Goal: Task Accomplishment & Management: Manage account settings

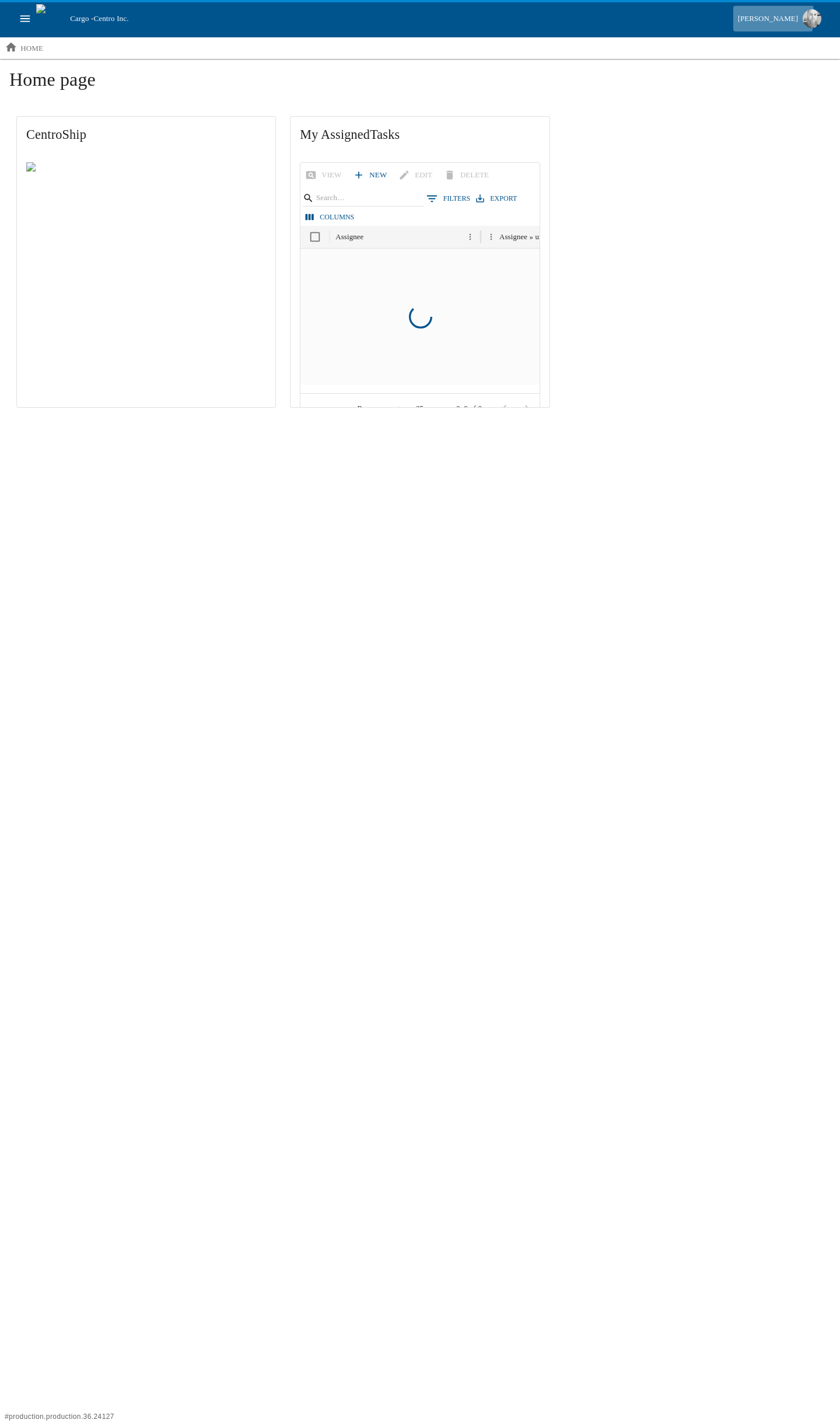
click at [785, 17] on div "[PERSON_NAME]" at bounding box center [768, 19] width 60 height 14
click at [748, 61] on link "Profile" at bounding box center [750, 64] width 133 height 12
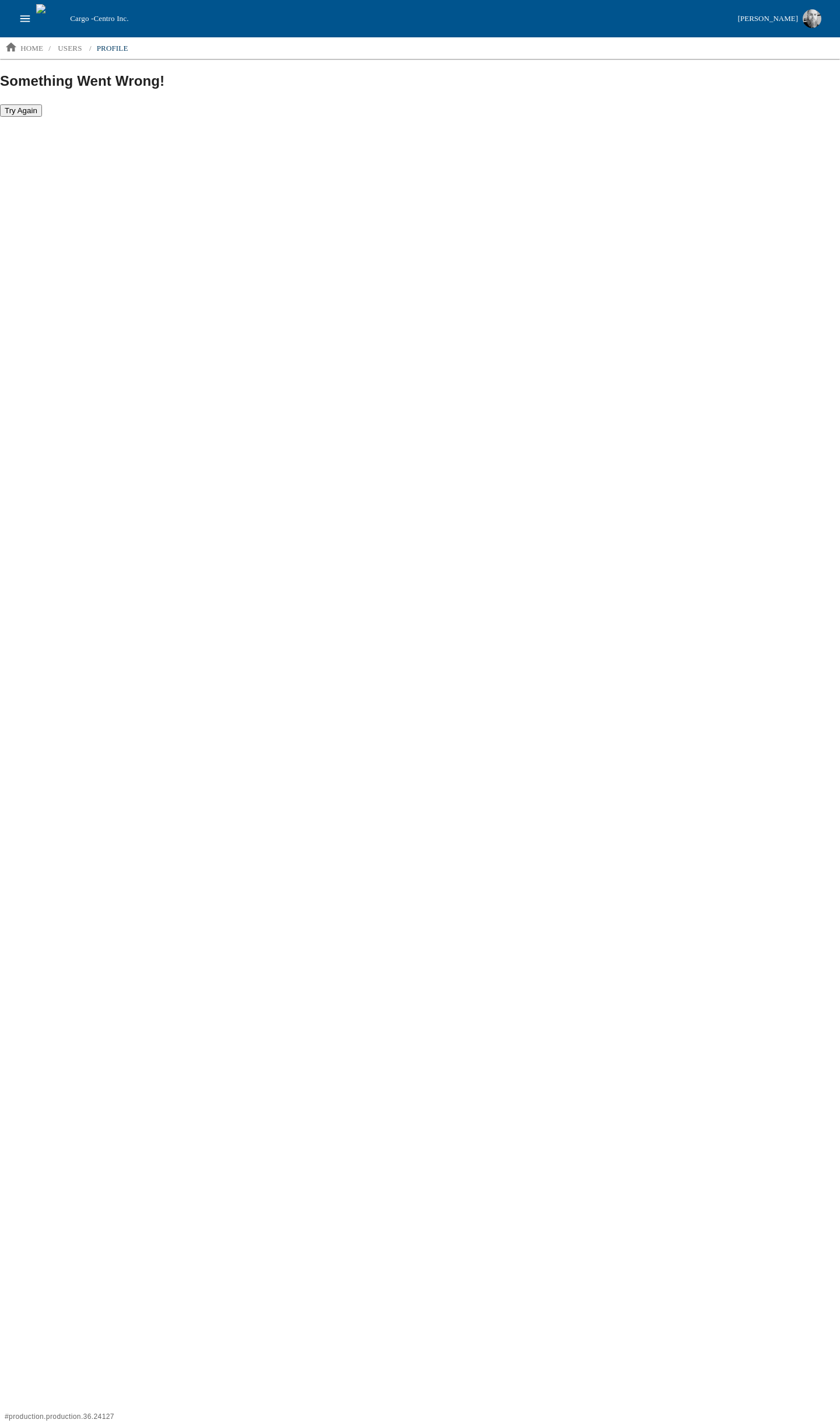
drag, startPoint x: 318, startPoint y: 300, endPoint x: 257, endPoint y: 139, distance: 172.2
click at [318, 117] on html "Cargo - Centro Inc. [PERSON_NAME] home / users / profile Something Went Wrong! …" at bounding box center [420, 58] width 840 height 117
